Goal: Transaction & Acquisition: Purchase product/service

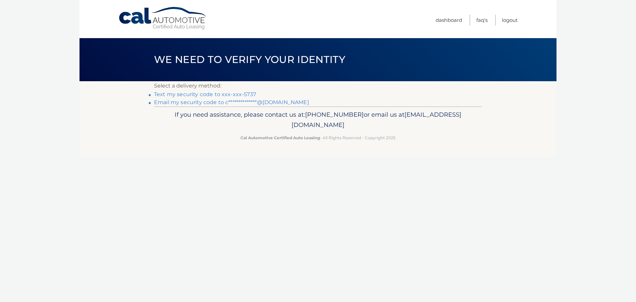
click at [177, 102] on link "**********" at bounding box center [231, 102] width 155 height 6
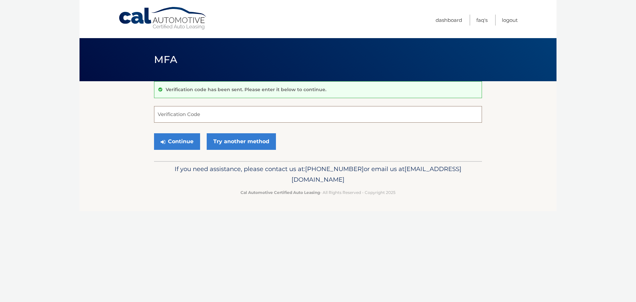
click at [189, 113] on input "Verification Code" at bounding box center [318, 114] width 328 height 17
type input "959623"
click at [154, 133] on button "Continue" at bounding box center [177, 141] width 46 height 17
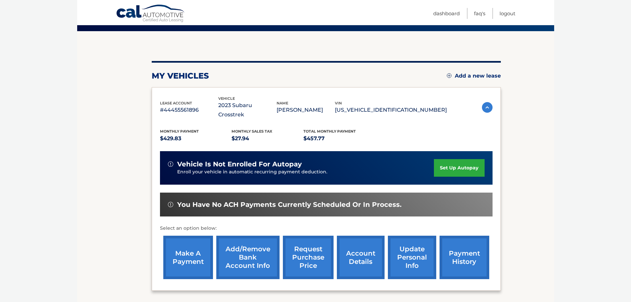
scroll to position [64, 0]
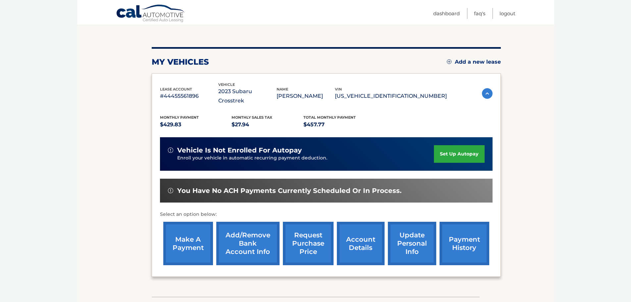
click at [194, 232] on link "make a payment" at bounding box center [188, 243] width 50 height 43
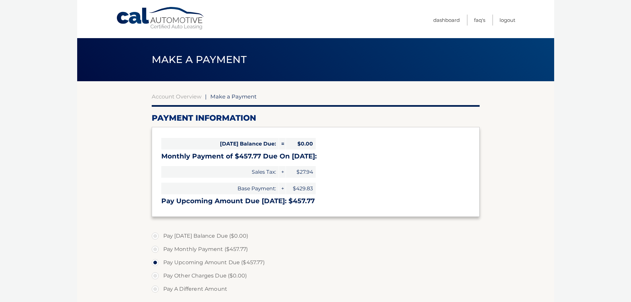
select select "OWIwOTE5MWItOTdhMS00YTIyLThhZTYtN2RkODAyM2M0ZWUx"
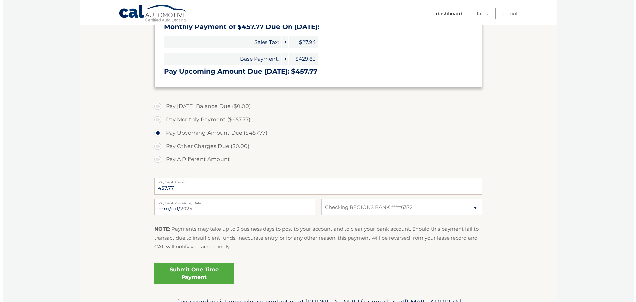
scroll to position [132, 0]
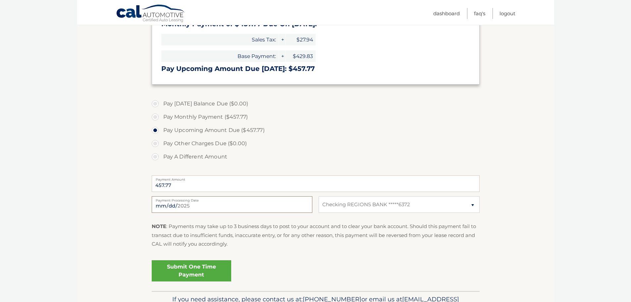
click at [170, 205] on input "2025-09-12" at bounding box center [232, 204] width 161 height 17
type input "2025-09-13"
click at [188, 272] on link "Submit One Time Payment" at bounding box center [191, 270] width 79 height 21
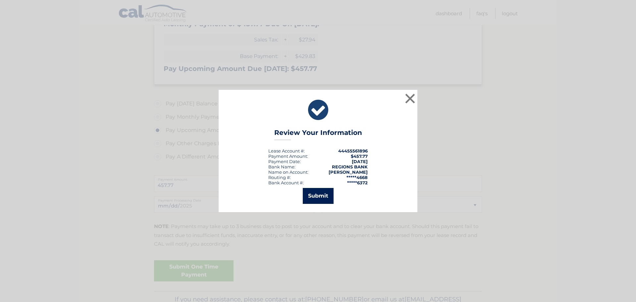
click at [323, 194] on button "Submit" at bounding box center [318, 196] width 31 height 16
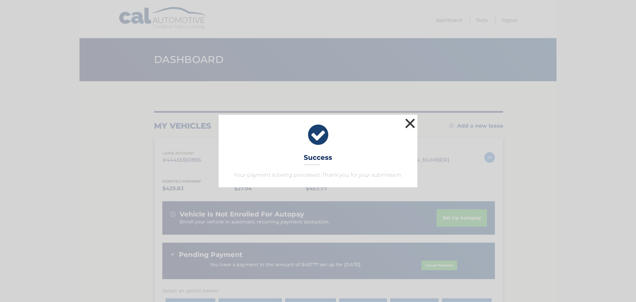
click at [411, 122] on button "×" at bounding box center [409, 123] width 13 height 13
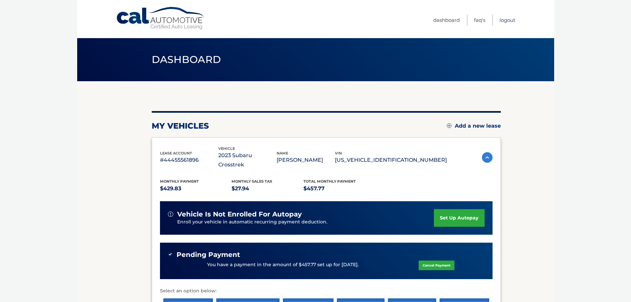
click at [505, 18] on link "Logout" at bounding box center [507, 20] width 16 height 11
